Goal: Navigation & Orientation: Understand site structure

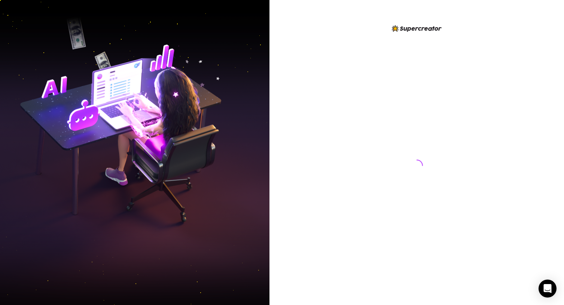
click at [276, 287] on div at bounding box center [416, 152] width 294 height 305
click at [271, 287] on div at bounding box center [416, 152] width 294 height 305
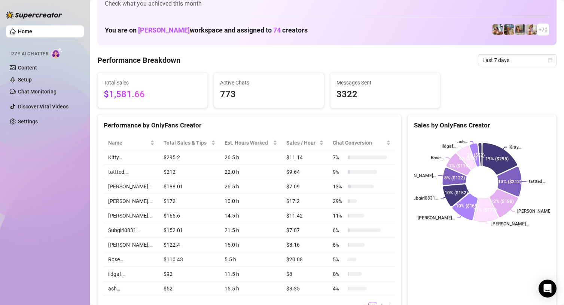
scroll to position [20, 0]
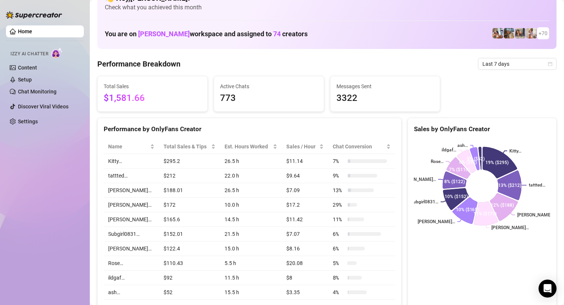
click at [39, 202] on div "Home Izzy AI Chatter Content Setup Chat Monitoring Discover Viral Videos Settin…" at bounding box center [45, 149] width 78 height 299
